Goal: Information Seeking & Learning: Learn about a topic

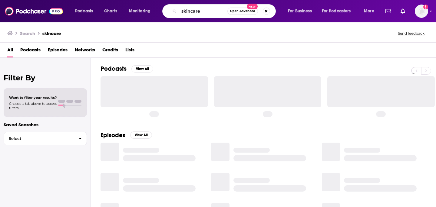
click at [166, 11] on div "skincare Open Advanced New" at bounding box center [219, 11] width 114 height 14
type input "A [PERSON_NAME] Life with [PERSON_NAME]"
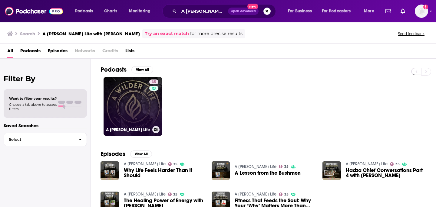
click at [137, 107] on link "35 A [PERSON_NAME] Life" at bounding box center [133, 106] width 59 height 59
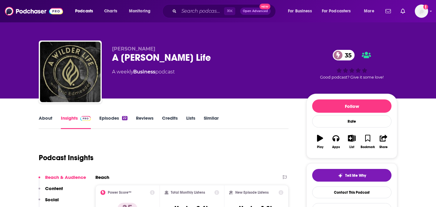
click at [108, 120] on link "Episodes 22" at bounding box center [113, 122] width 28 height 14
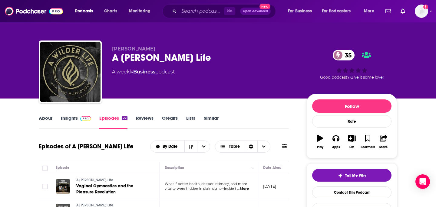
click at [44, 118] on link "About" at bounding box center [46, 122] width 14 height 14
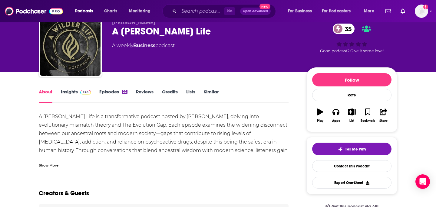
scroll to position [28, 0]
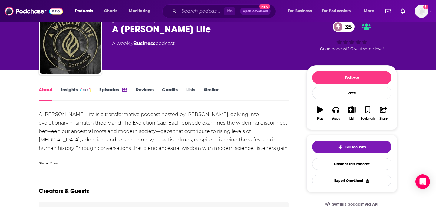
click at [68, 89] on link "Insights" at bounding box center [76, 94] width 30 height 14
